Goal: Task Accomplishment & Management: Manage account settings

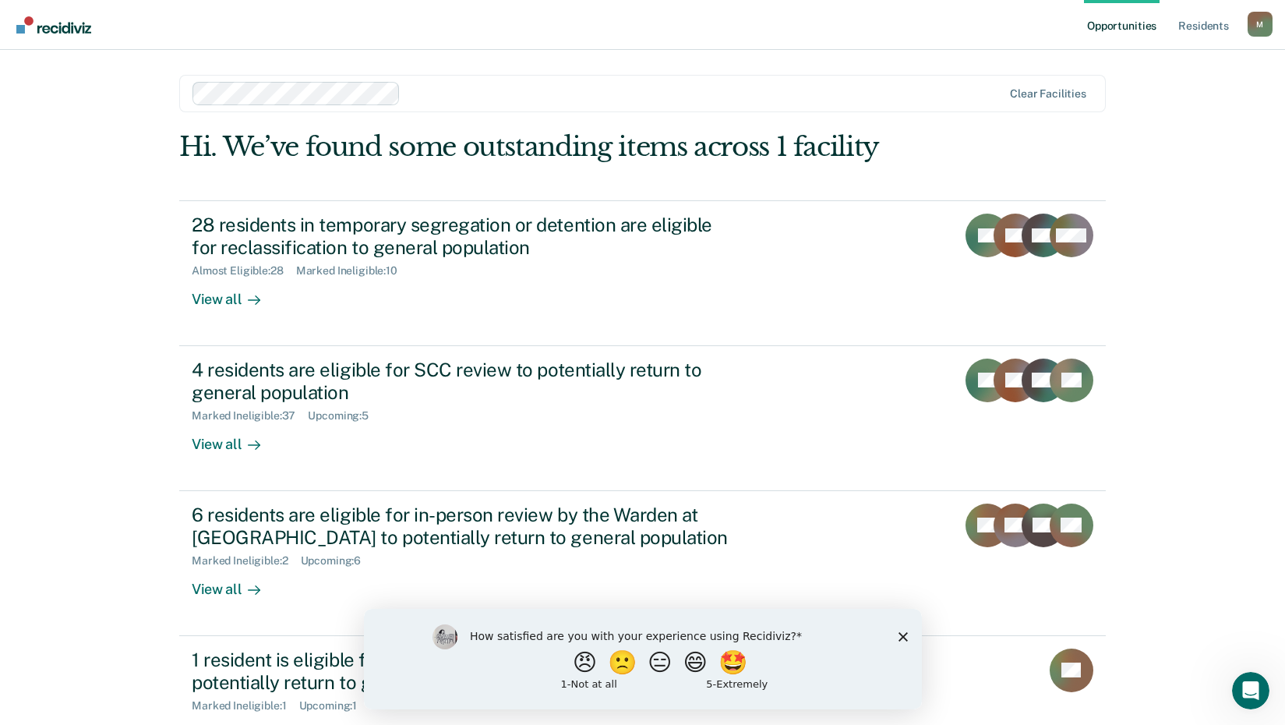
click at [1232, 315] on div "Opportunities Resident s [EMAIL_ADDRESS][US_STATE][DOMAIN_NAME] M Profile How i…" at bounding box center [642, 421] width 1285 height 843
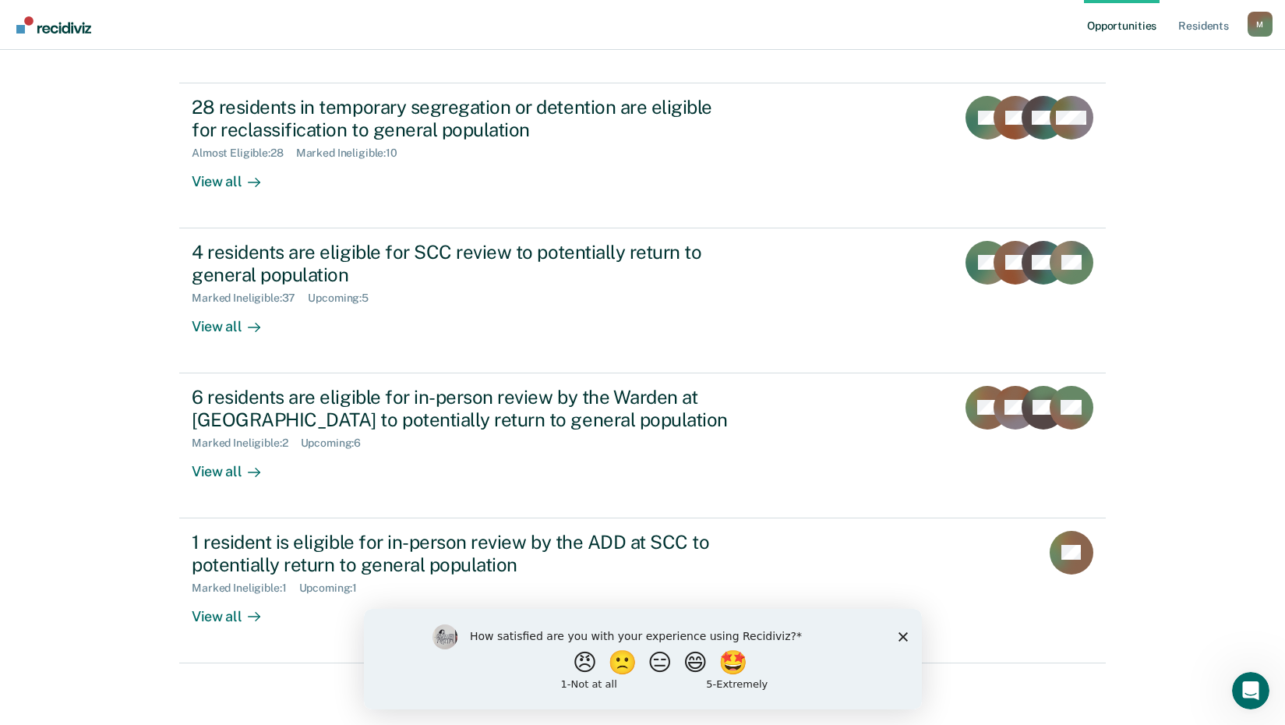
scroll to position [118, 0]
click at [900, 635] on icon "Close survey" at bounding box center [902, 635] width 9 height 9
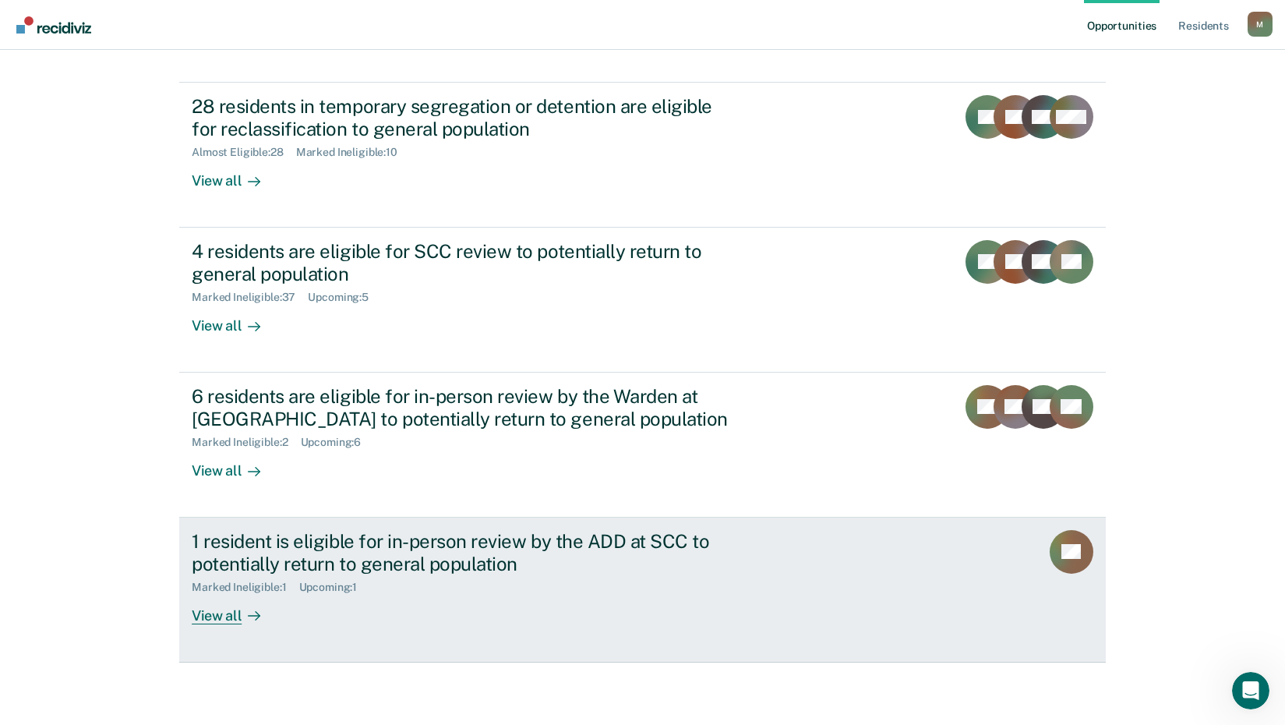
click at [209, 620] on div "View all" at bounding box center [235, 609] width 87 height 30
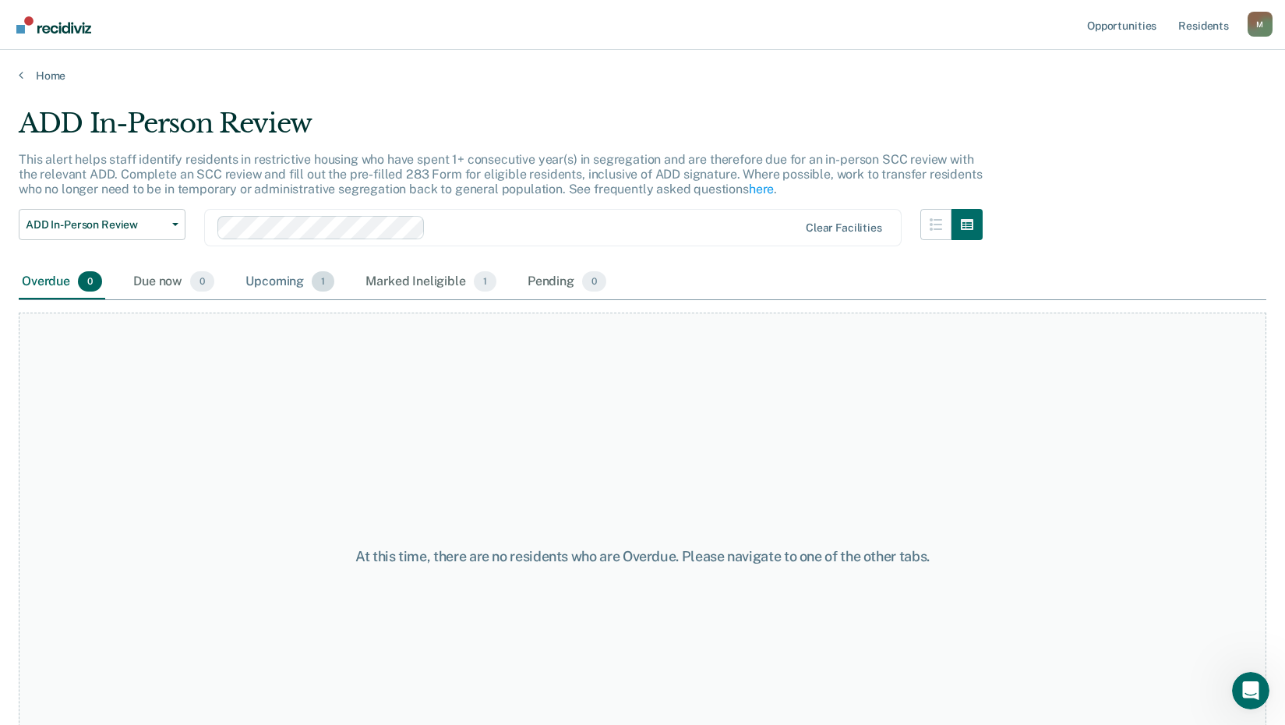
click at [292, 283] on div "Upcoming 1" at bounding box center [289, 282] width 95 height 34
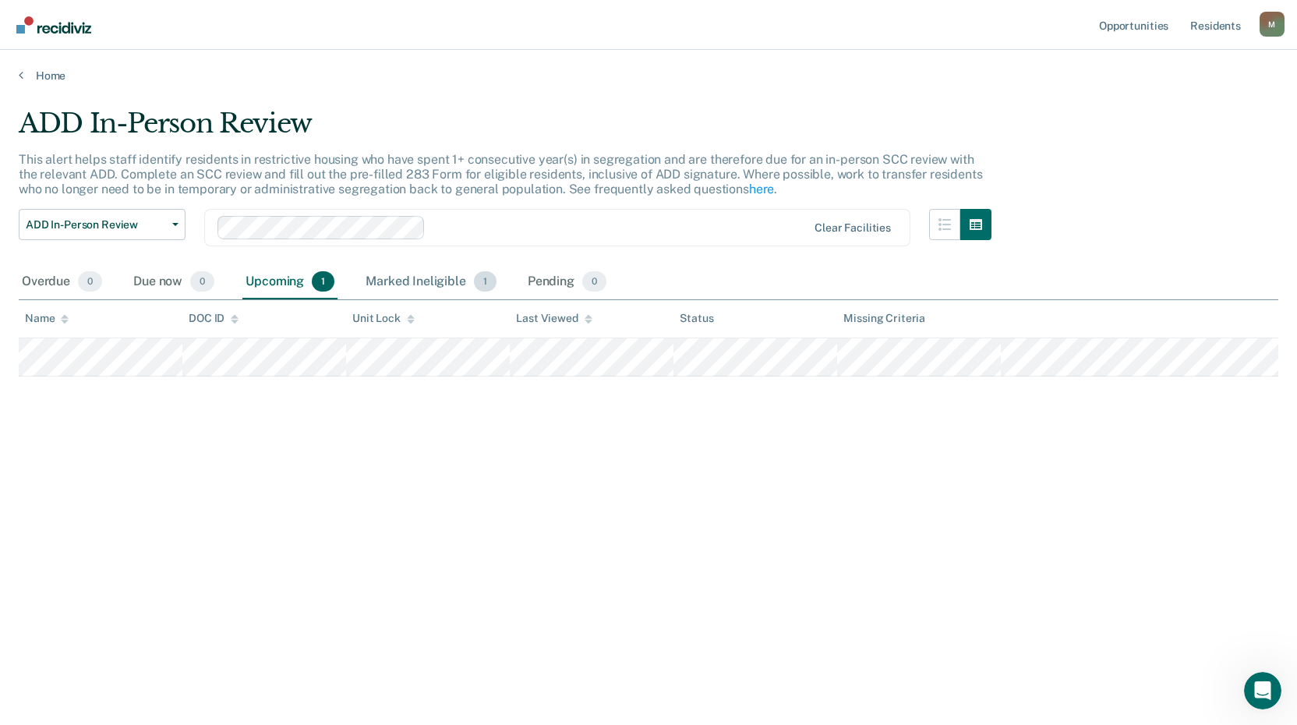
click at [405, 279] on div "Marked Ineligible 1" at bounding box center [430, 282] width 137 height 34
click at [285, 283] on div "Upcoming 1" at bounding box center [289, 282] width 95 height 34
